Goal: Task Accomplishment & Management: Complete application form

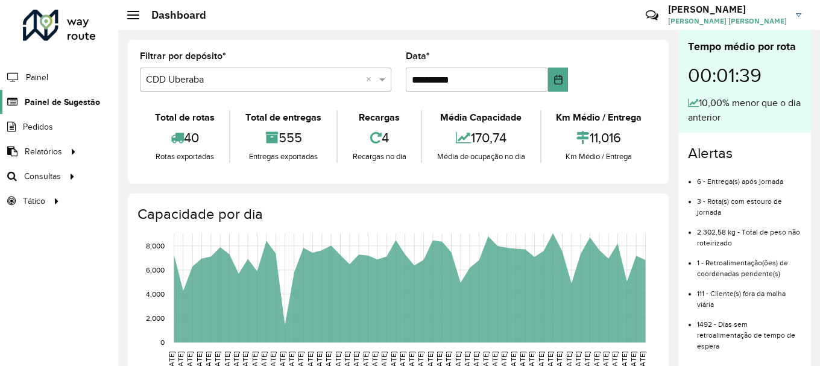
click at [65, 103] on span "Painel de Sugestão" at bounding box center [62, 102] width 75 height 13
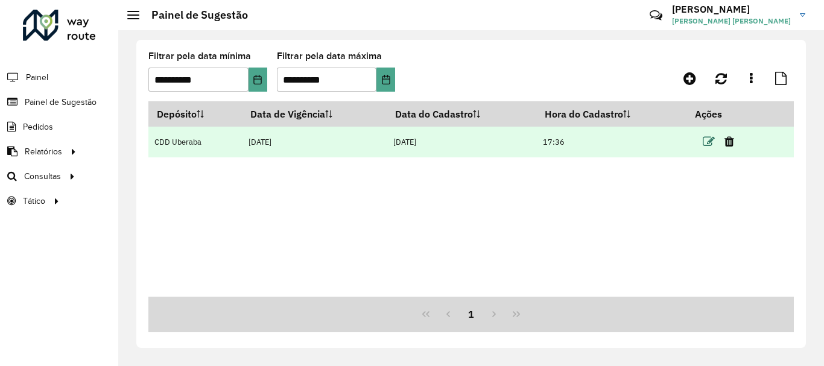
click at [705, 139] on icon at bounding box center [709, 142] width 12 height 12
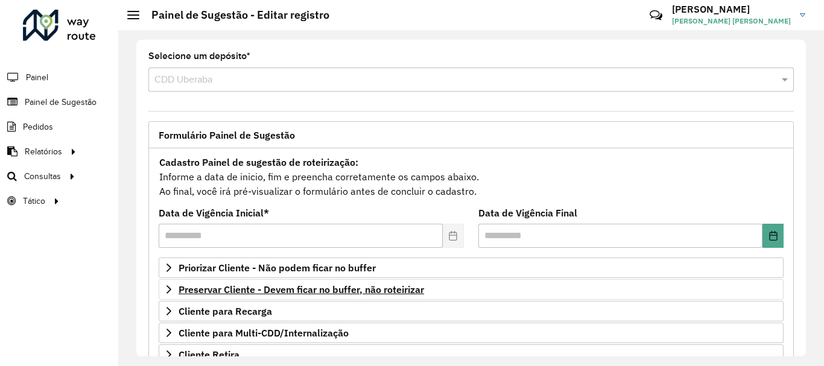
scroll to position [121, 0]
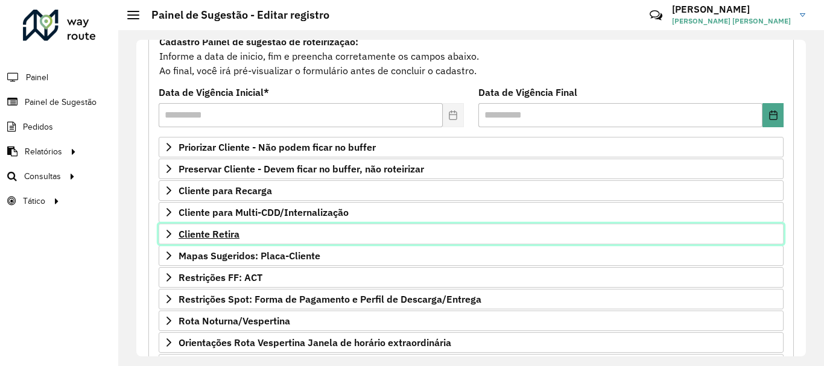
click at [216, 227] on link "Cliente Retira" at bounding box center [471, 234] width 625 height 21
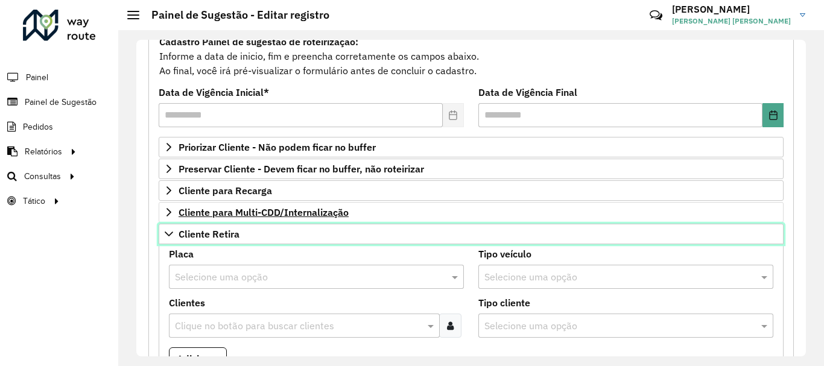
scroll to position [241, 0]
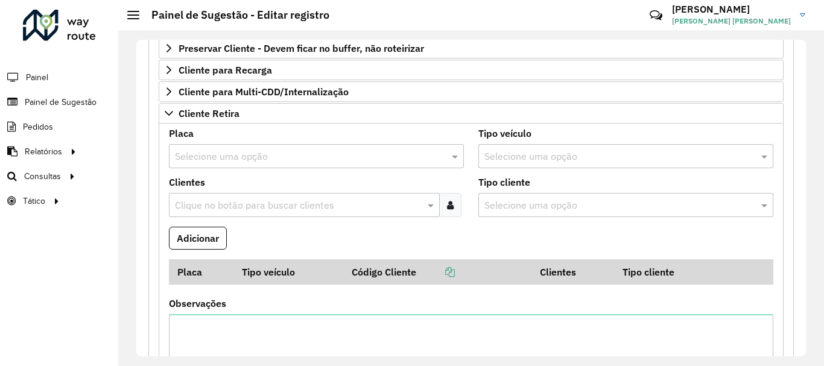
click at [223, 155] on input "text" at bounding box center [304, 157] width 259 height 14
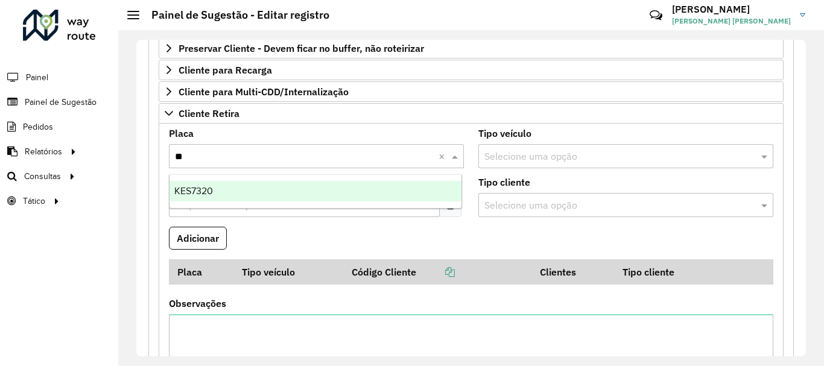
type input "***"
click at [223, 188] on div "KES7320" at bounding box center [315, 191] width 292 height 21
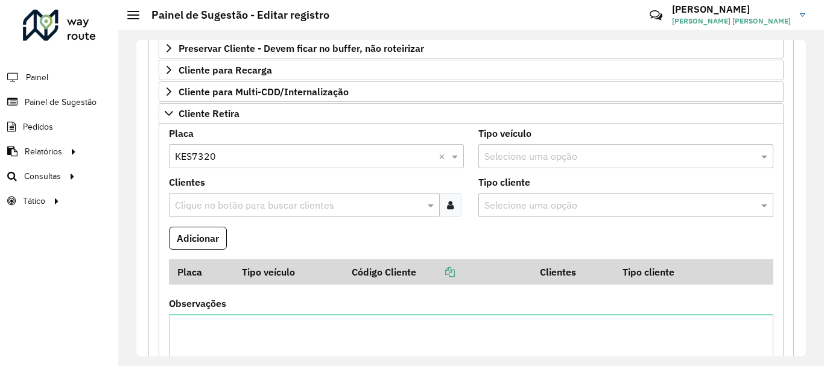
click at [237, 206] on input "text" at bounding box center [298, 205] width 253 height 14
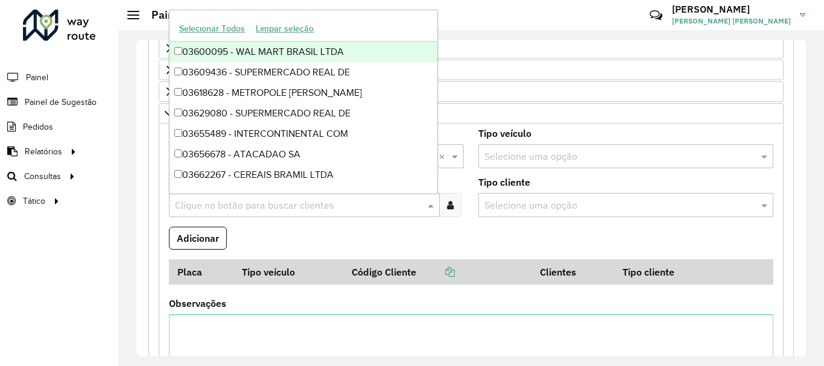
paste input "*****"
type input "*****"
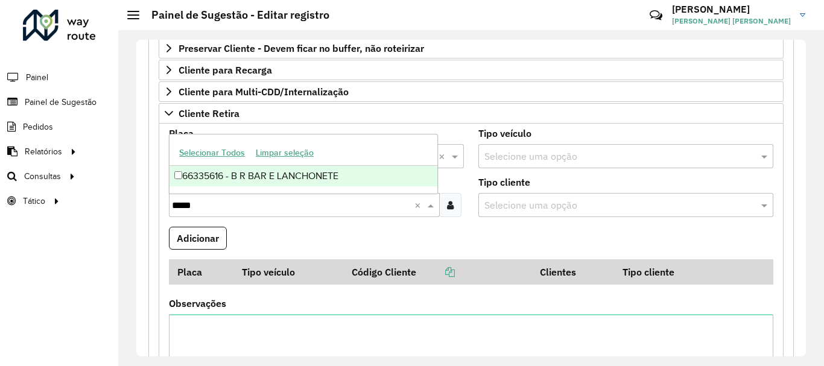
click at [232, 178] on div "66335616 - B R BAR E LANCHONETE" at bounding box center [303, 176] width 268 height 21
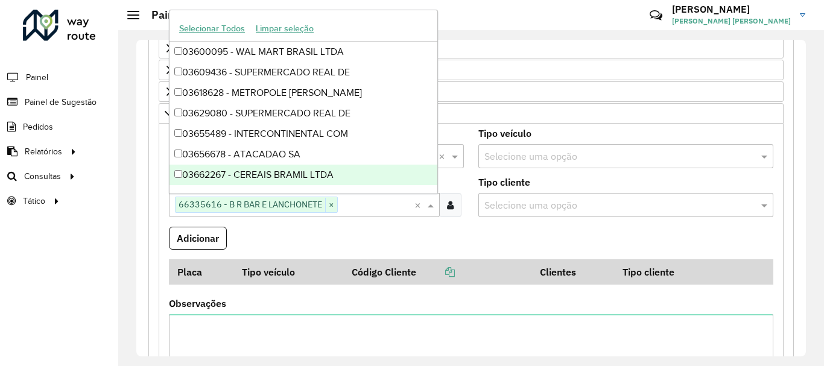
click at [467, 233] on formly-field "Adicionar" at bounding box center [471, 243] width 619 height 33
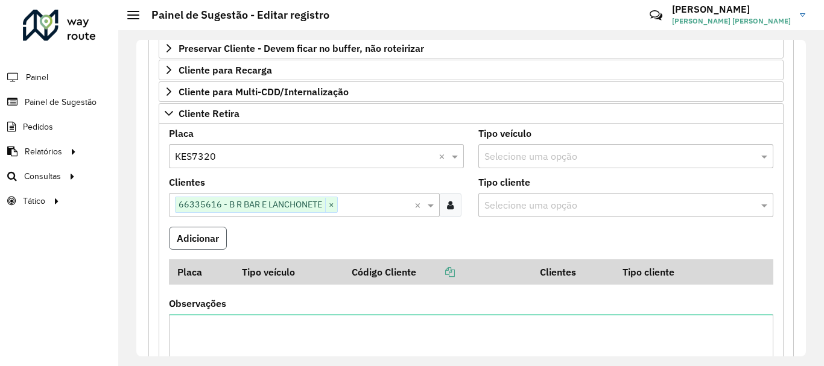
click at [209, 237] on button "Adicionar" at bounding box center [198, 238] width 58 height 23
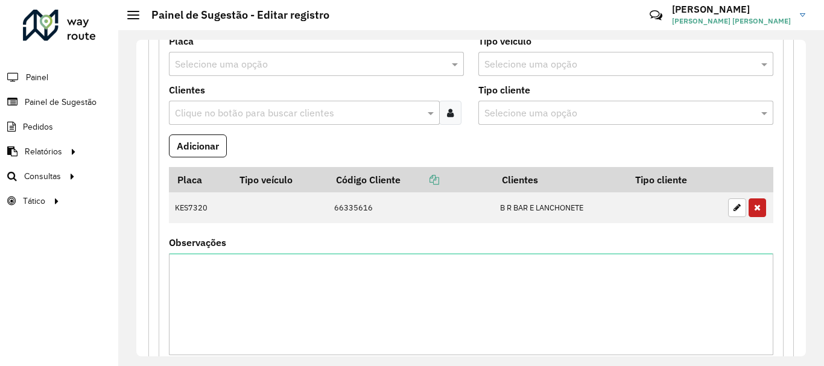
scroll to position [575, 0]
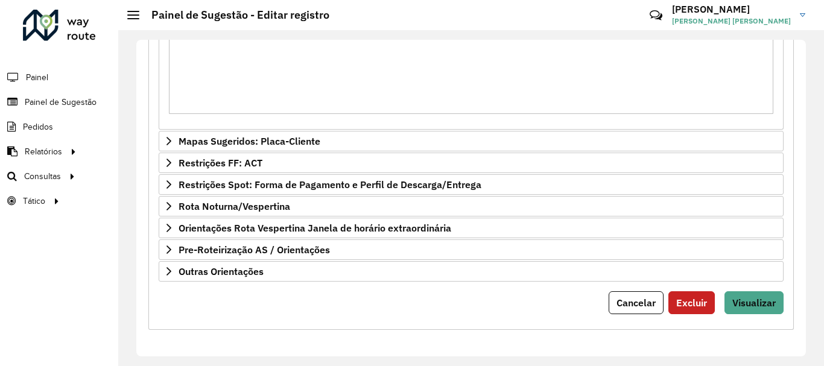
click at [751, 305] on span "Visualizar" at bounding box center [753, 303] width 43 height 12
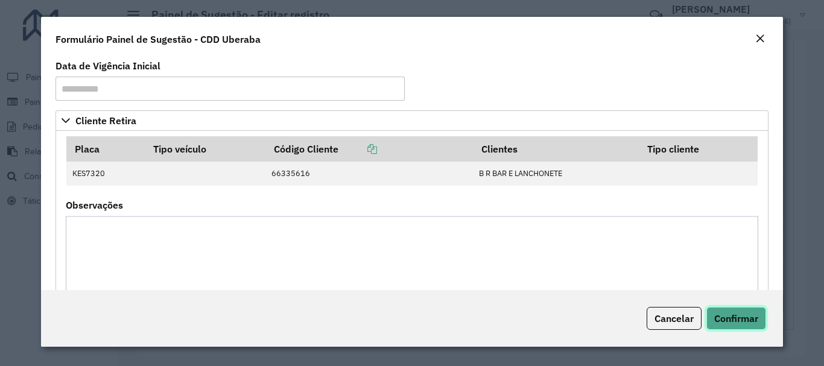
click at [748, 321] on span "Confirmar" at bounding box center [736, 318] width 44 height 12
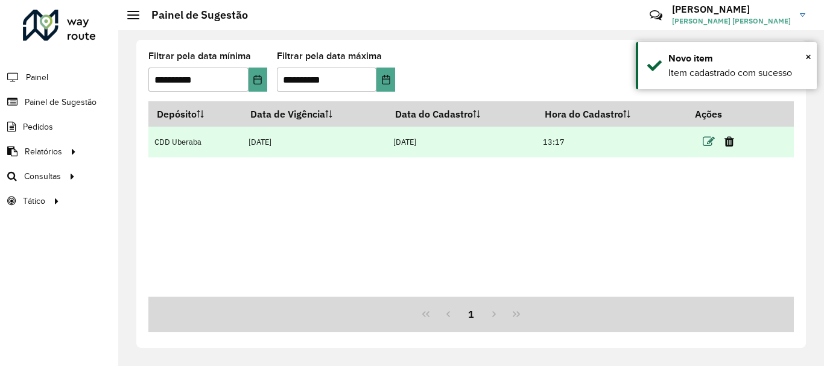
click at [706, 147] on icon at bounding box center [709, 142] width 12 height 12
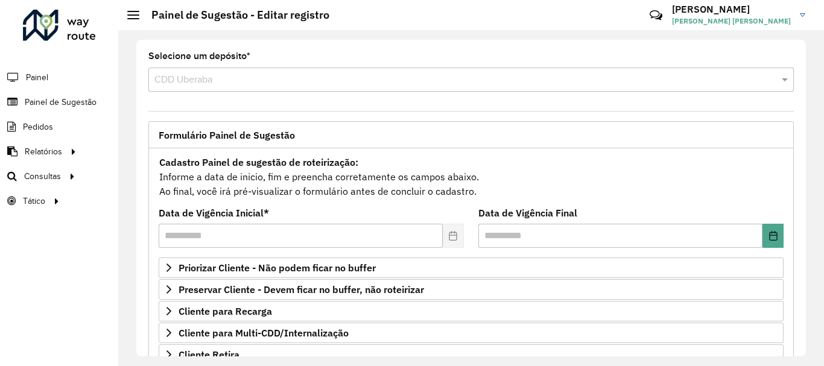
scroll to position [235, 0]
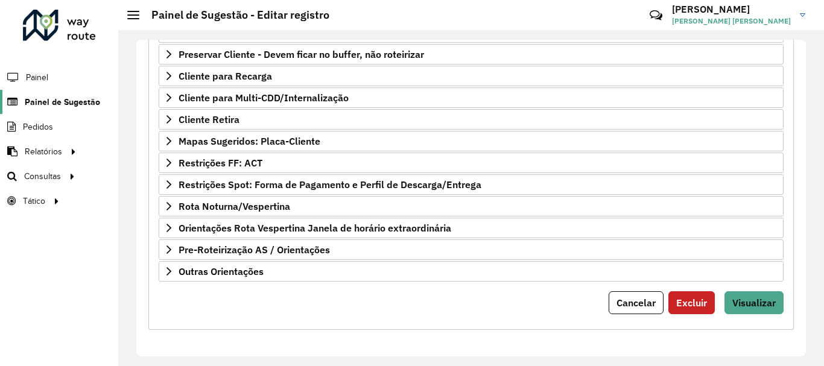
click at [66, 103] on span "Painel de Sugestão" at bounding box center [62, 102] width 75 height 13
